Goal: Transaction & Acquisition: Purchase product/service

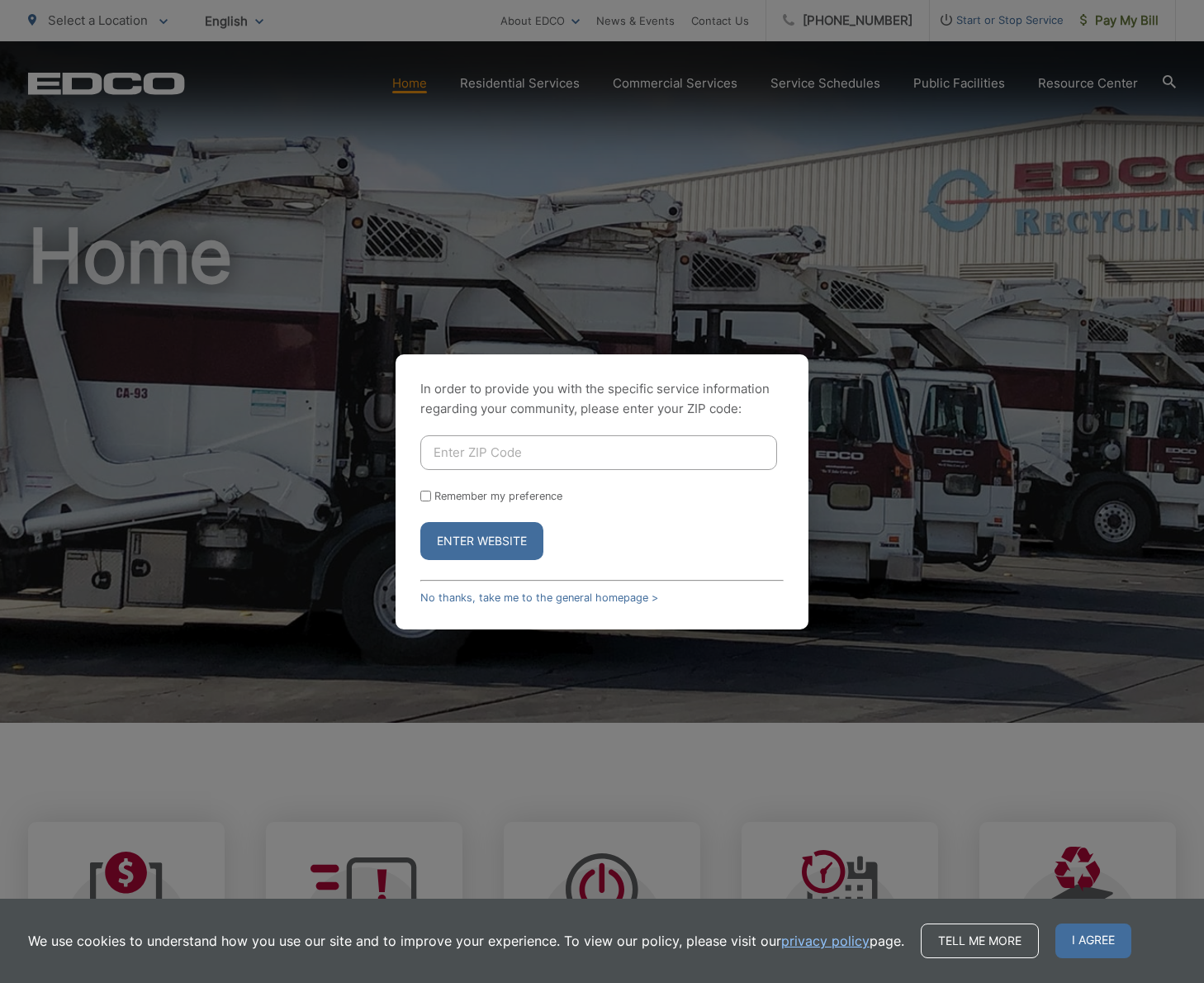
click at [578, 443] on input "Enter ZIP Code" at bounding box center [599, 452] width 357 height 35
type input "92154"
click at [422, 494] on input "Remember my preference" at bounding box center [426, 496] width 11 height 11
checkbox input "true"
click at [470, 531] on button "Enter Website" at bounding box center [482, 540] width 123 height 38
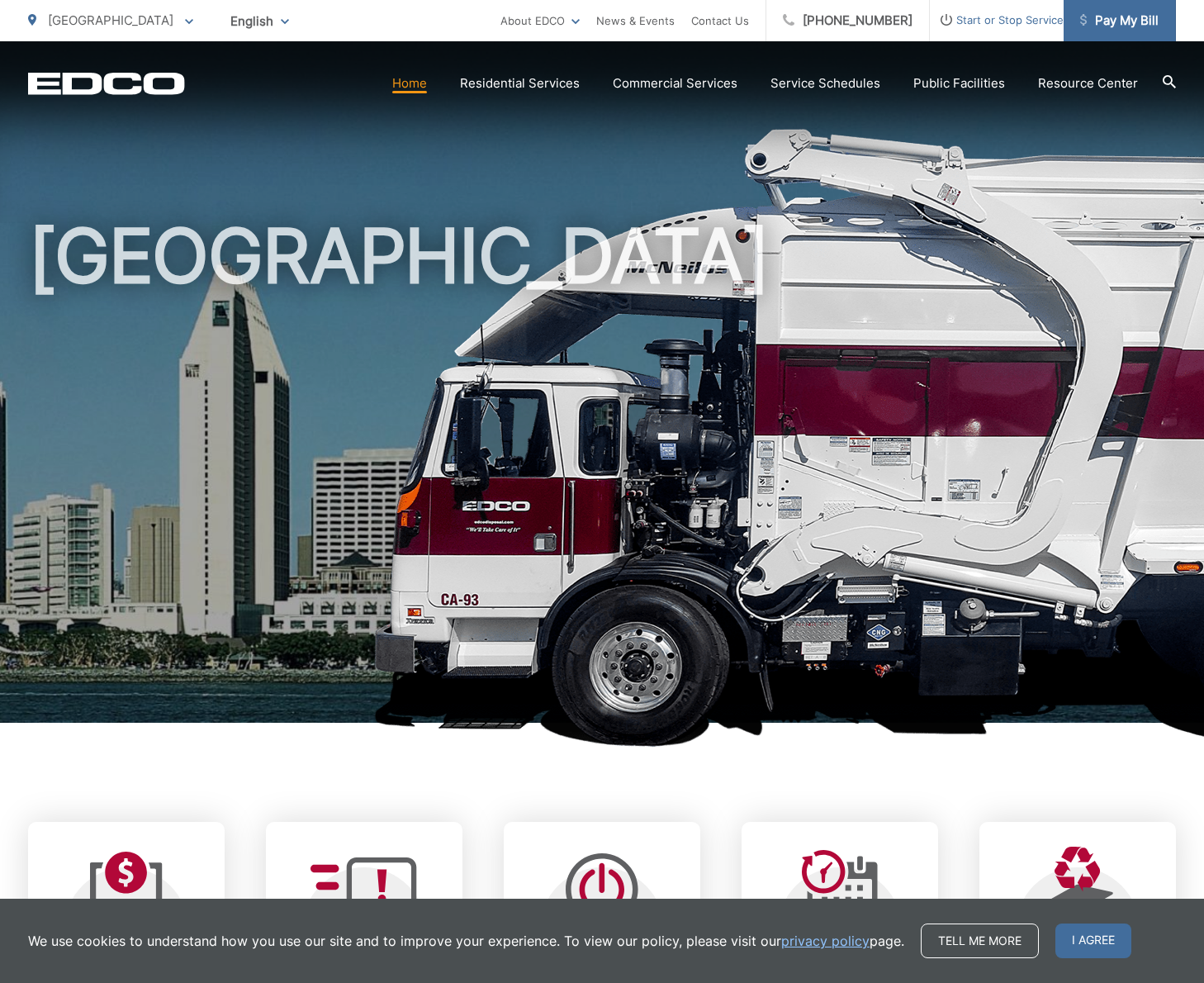
click at [1123, 24] on span "Pay My Bill" at bounding box center [1119, 21] width 78 height 20
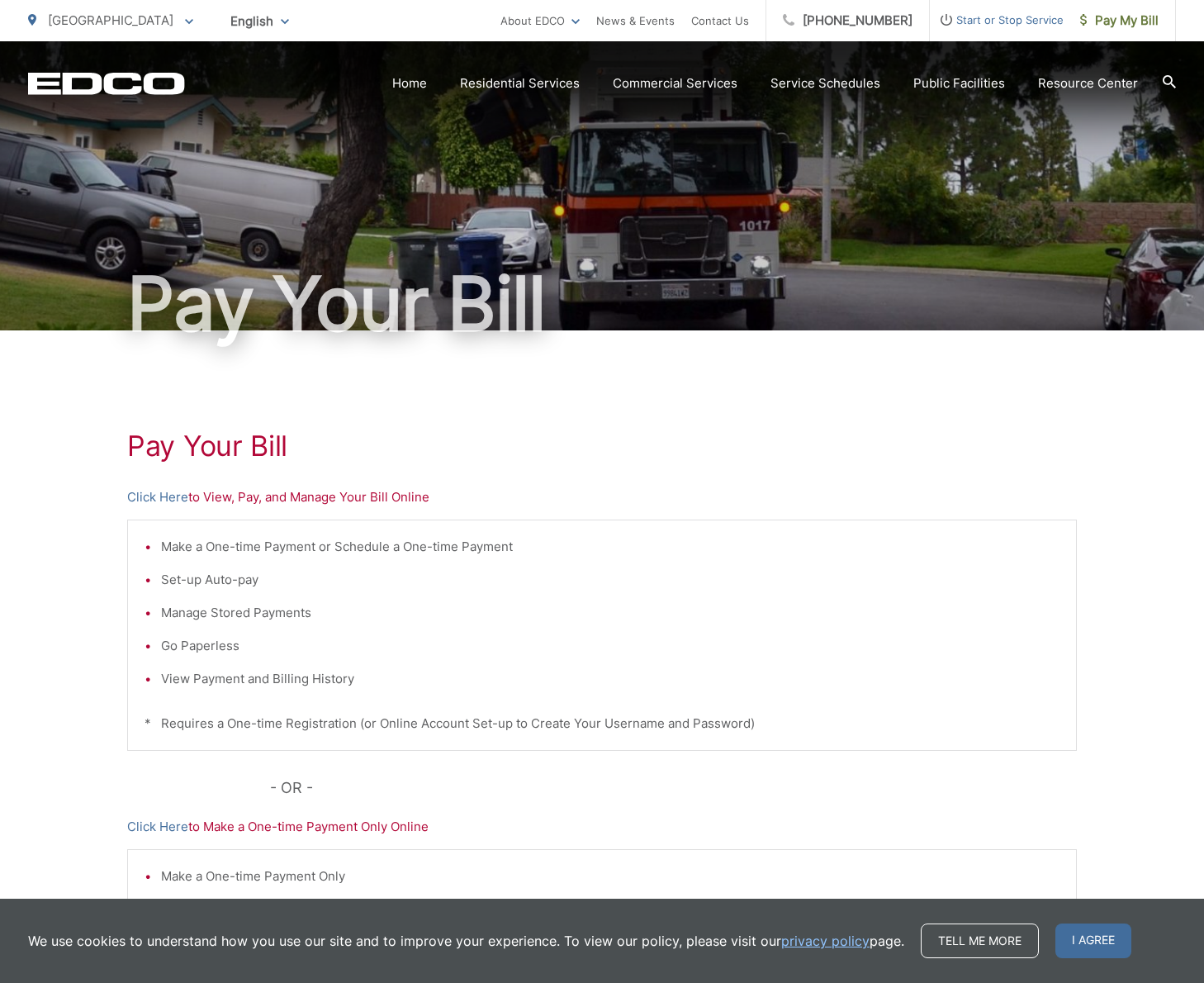
click at [327, 500] on p "Click Here to View, Pay, and Manage Your Bill Online" at bounding box center [602, 497] width 950 height 20
click at [165, 494] on link "Click Here" at bounding box center [158, 497] width 61 height 20
